Goal: Navigation & Orientation: Find specific page/section

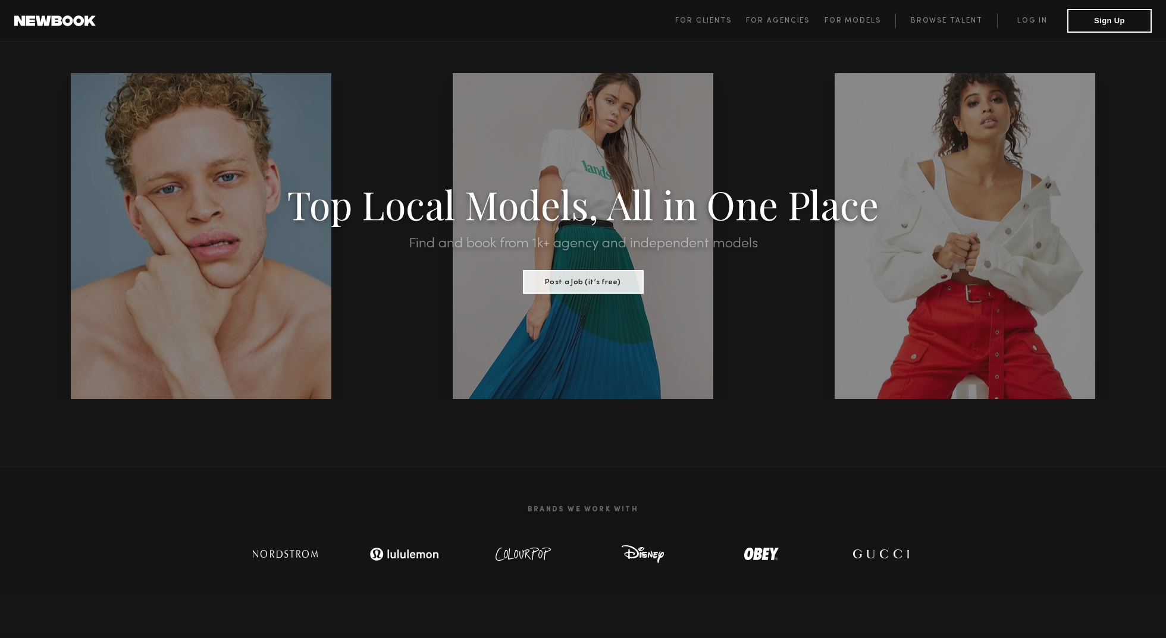
click at [62, 18] on link at bounding box center [55, 20] width 82 height 11
click at [712, 23] on span "For Clients" at bounding box center [703, 20] width 57 height 7
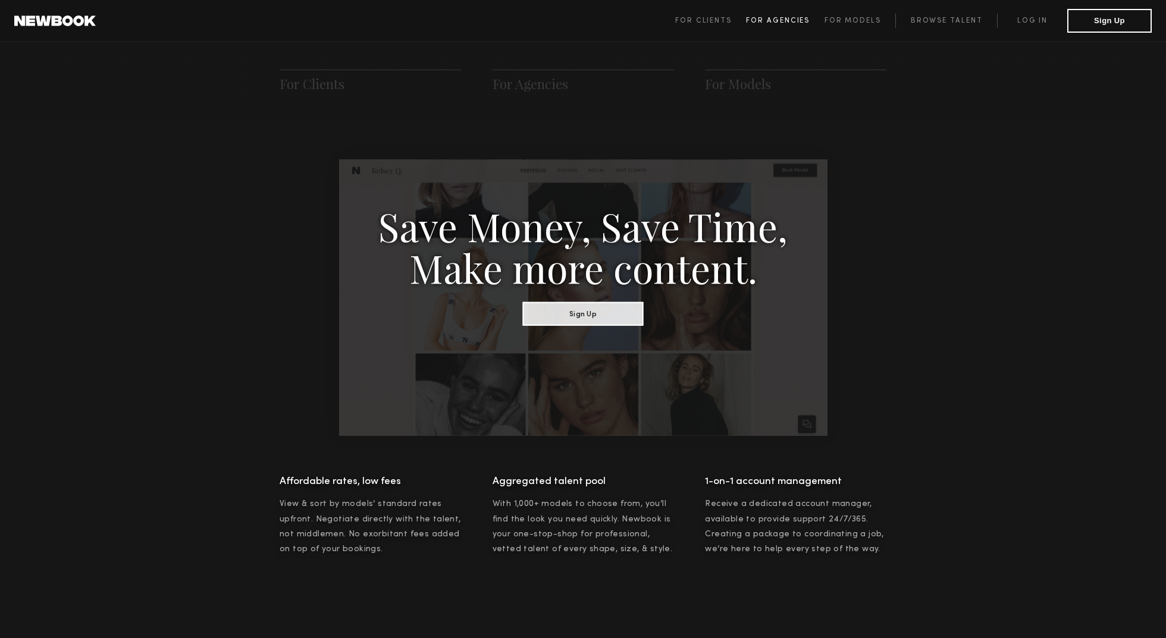
scroll to position [594, 0]
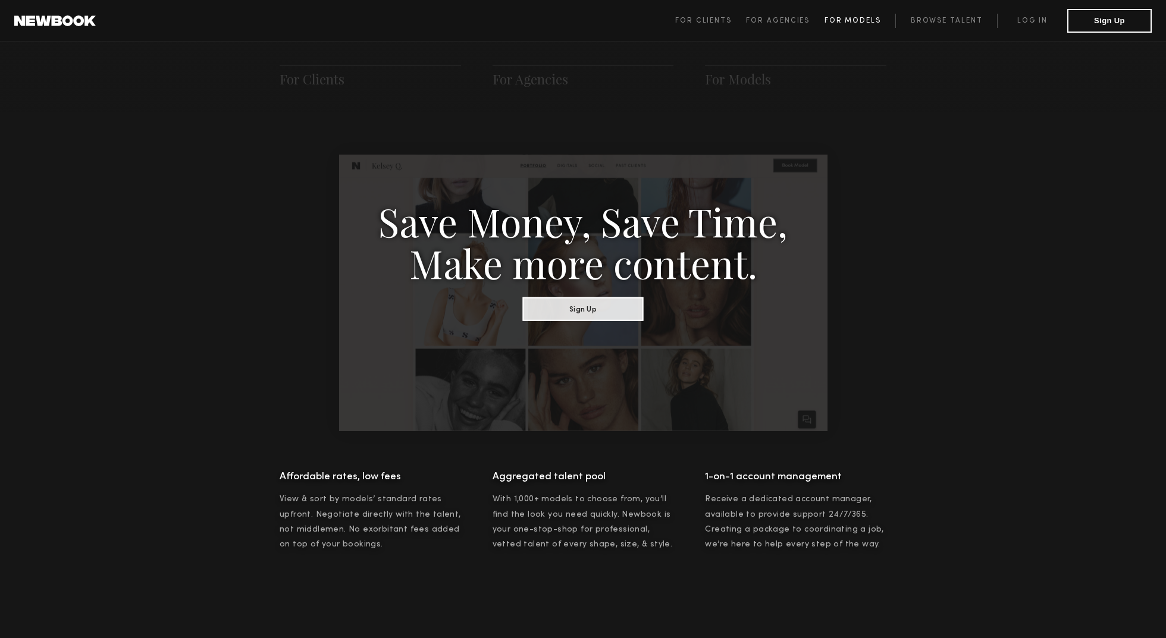
click at [872, 19] on span "For Models" at bounding box center [853, 20] width 57 height 7
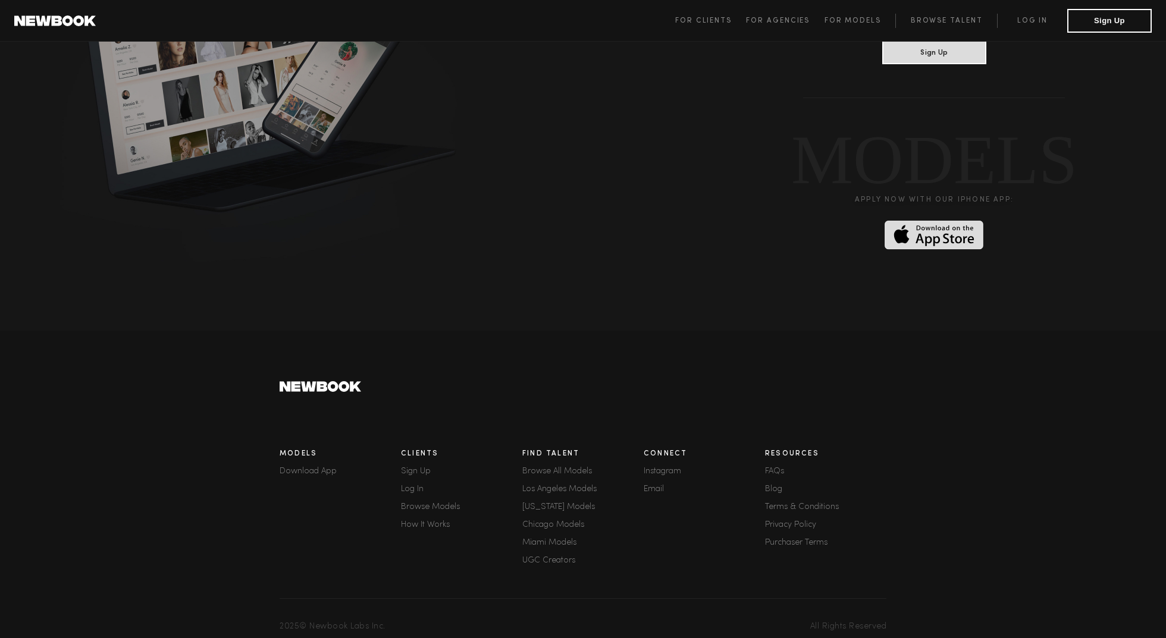
scroll to position [3092, 0]
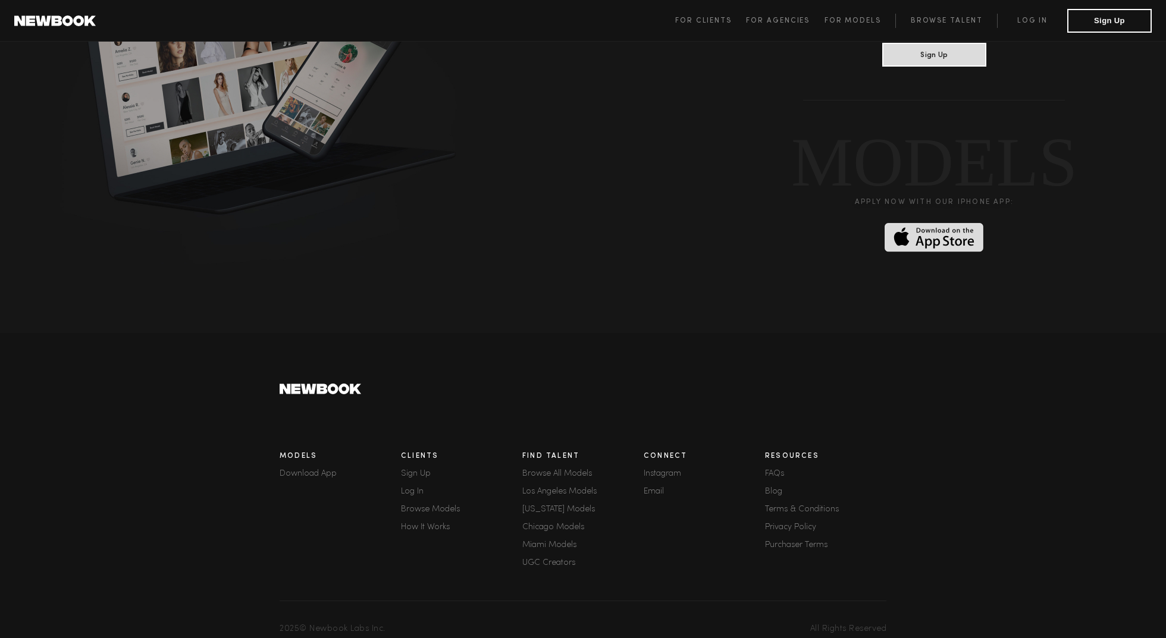
click at [573, 470] on link "Browse All Models" at bounding box center [582, 474] width 121 height 8
